Goal: Navigation & Orientation: Go to known website

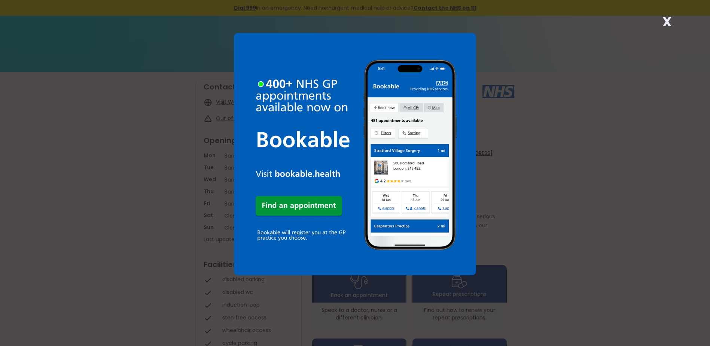
click at [668, 19] on strong "X" at bounding box center [666, 22] width 9 height 18
drag, startPoint x: 670, startPoint y: 22, endPoint x: 662, endPoint y: 22, distance: 8.2
click at [670, 22] on strong "X" at bounding box center [666, 22] width 9 height 18
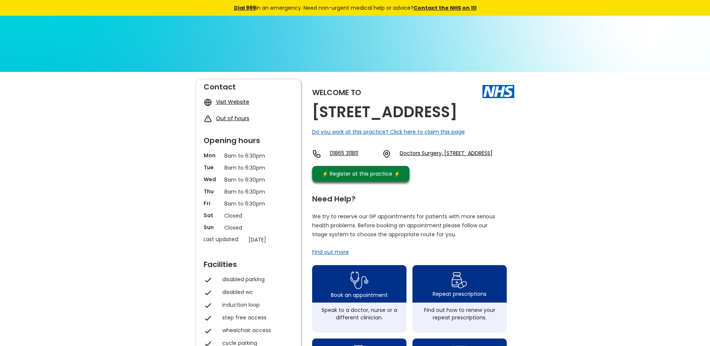
click at [227, 102] on link "Visit Website" at bounding box center [232, 101] width 33 height 7
